Goal: Find specific page/section: Find specific page/section

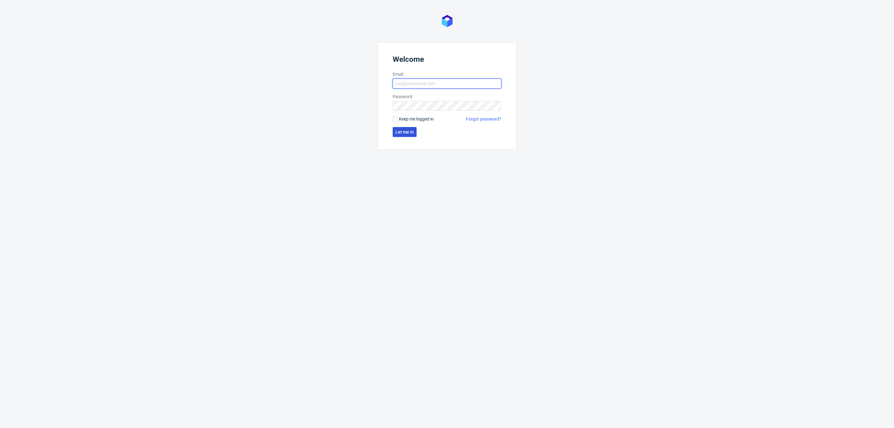
type input "[EMAIL_ADDRESS][DOMAIN_NAME]"
click at [412, 128] on button "Let me in" at bounding box center [405, 132] width 24 height 10
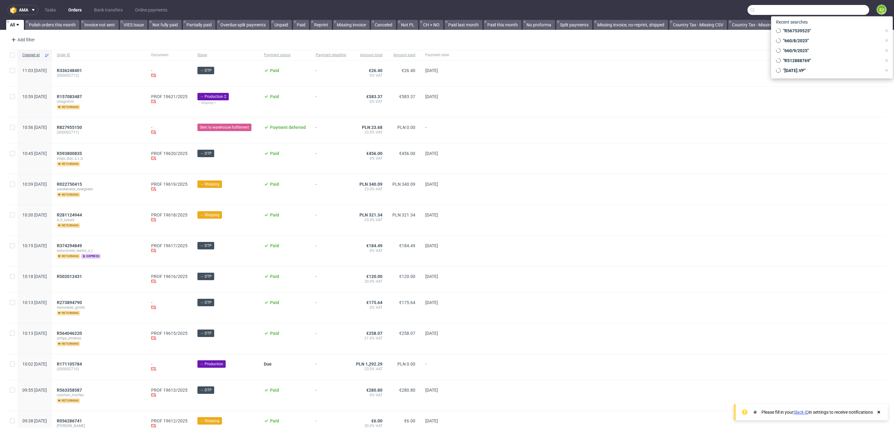
click at [831, 10] on input "text" at bounding box center [809, 10] width 122 height 10
paste input "R885759342_QUOT"
type input "R885759342"
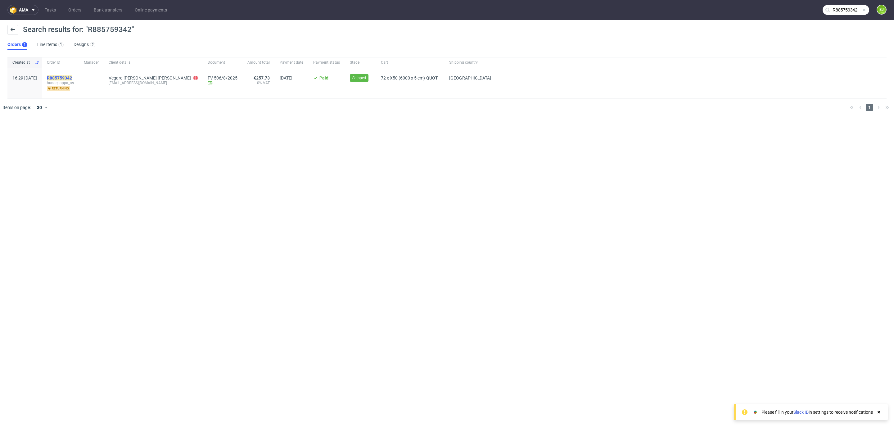
click at [69, 79] on mark "R885759342" at bounding box center [59, 77] width 25 height 5
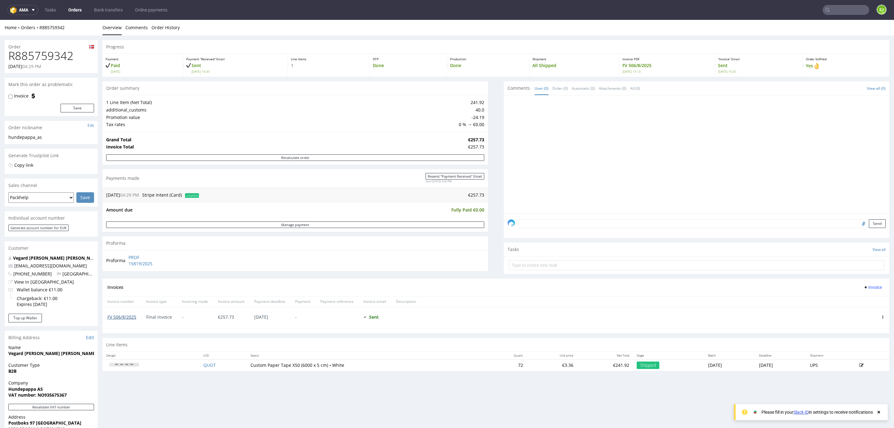
click at [127, 319] on link "FV 506/8/2025" at bounding box center [121, 317] width 29 height 6
